Goal: Task Accomplishment & Management: Manage account settings

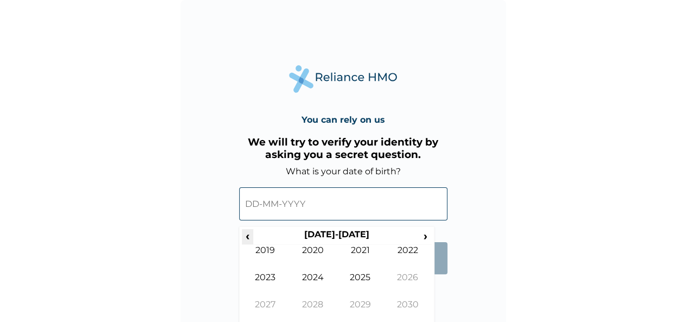
click at [244, 237] on span "‹" at bounding box center [247, 236] width 11 height 14
click at [311, 305] on td "1988" at bounding box center [313, 312] width 48 height 27
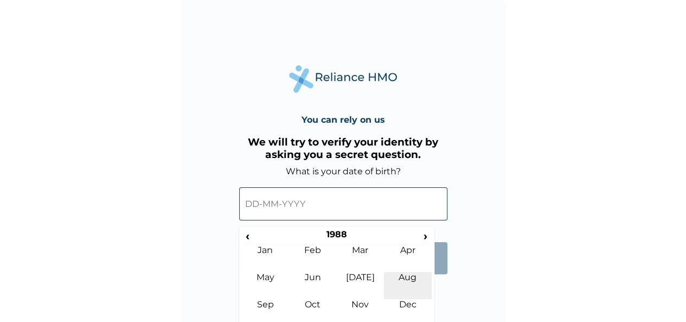
click at [406, 273] on td "Aug" at bounding box center [408, 285] width 48 height 27
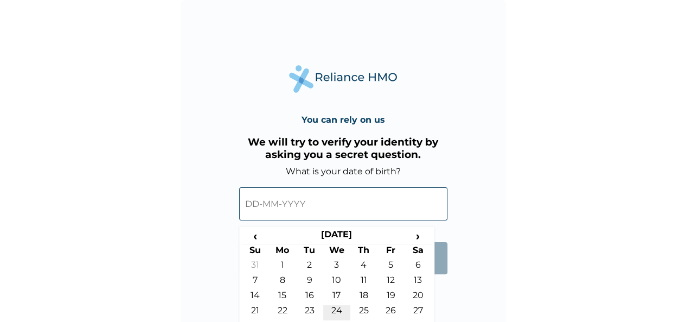
click at [336, 309] on td "24" at bounding box center [336, 312] width 27 height 15
type input "[DATE]"
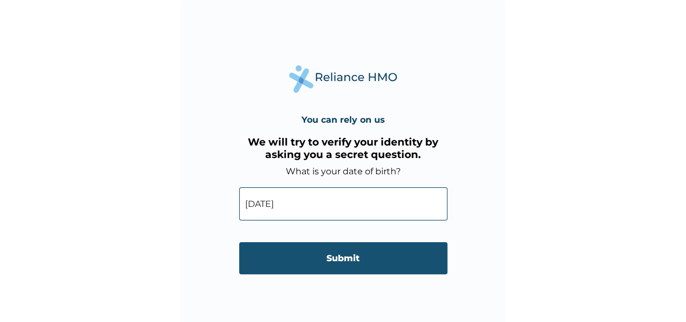
click at [354, 262] on input "Submit" at bounding box center [343, 258] width 208 height 32
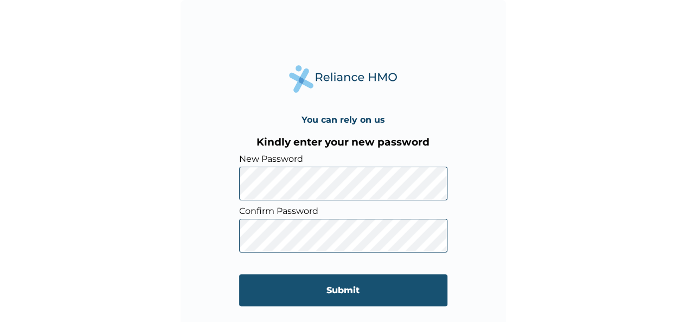
click at [292, 293] on input "Submit" at bounding box center [343, 290] width 208 height 32
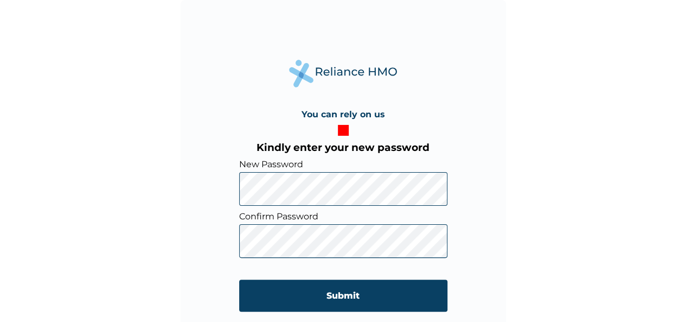
click at [174, 178] on div "You can rely on us Kindly enter your new password New Password Confirm Password…" at bounding box center [343, 161] width 686 height 322
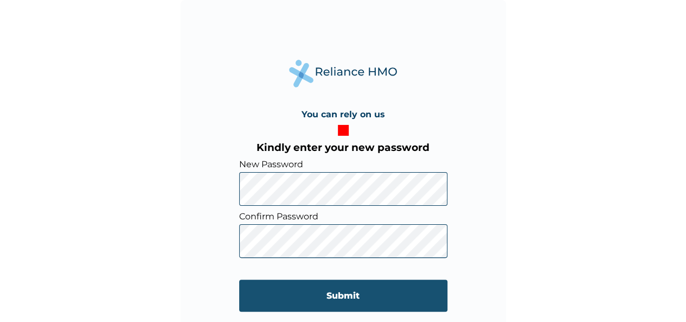
click at [323, 292] on input "Submit" at bounding box center [343, 295] width 208 height 32
